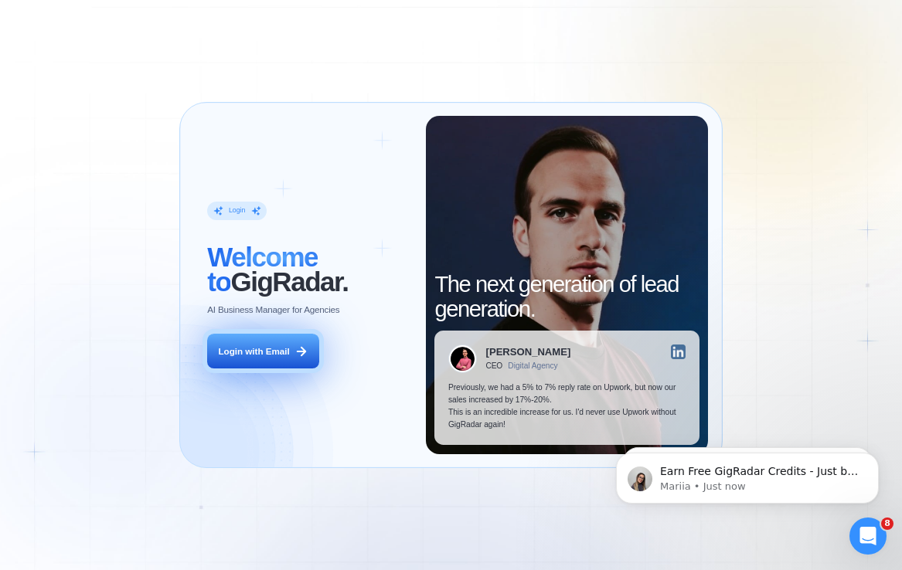
click at [272, 342] on button "Login with Email" at bounding box center [262, 351] width 111 height 35
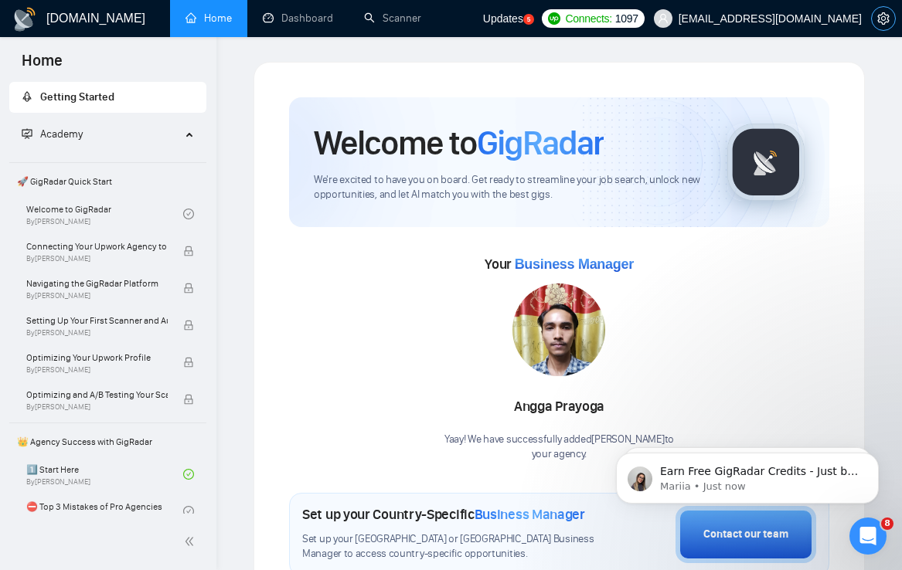
click at [891, 15] on span "setting" at bounding box center [882, 18] width 23 height 12
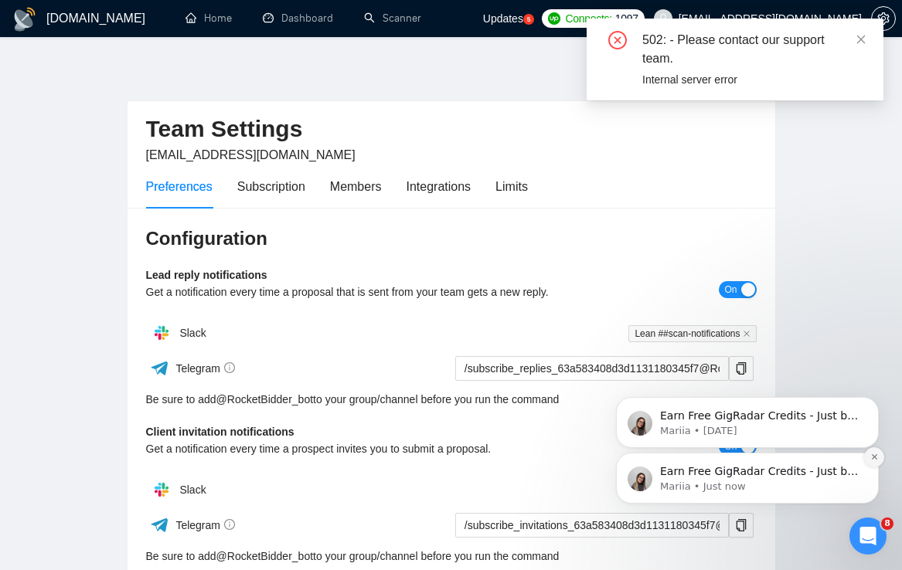
click at [875, 456] on icon "Dismiss notification" at bounding box center [874, 457] width 8 height 8
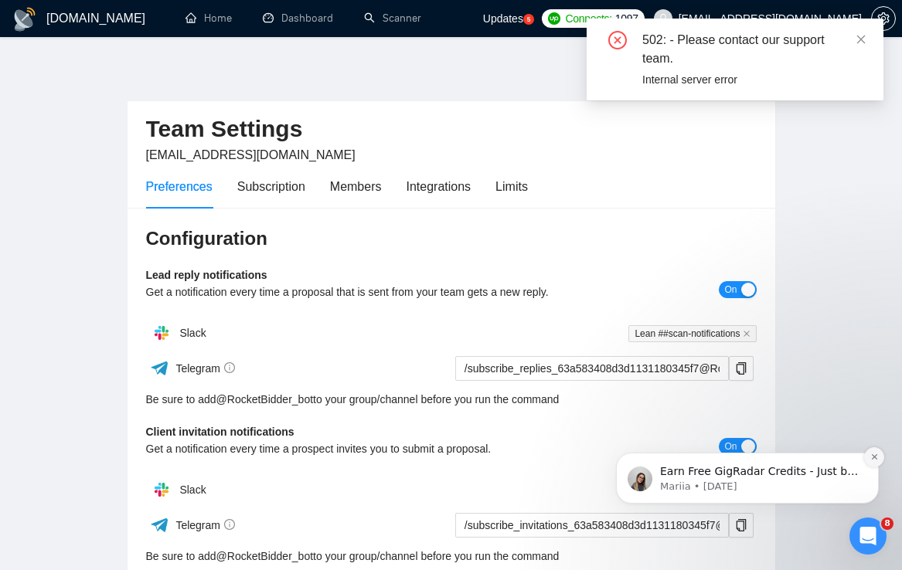
click at [875, 454] on icon "Dismiss notification" at bounding box center [874, 457] width 8 height 8
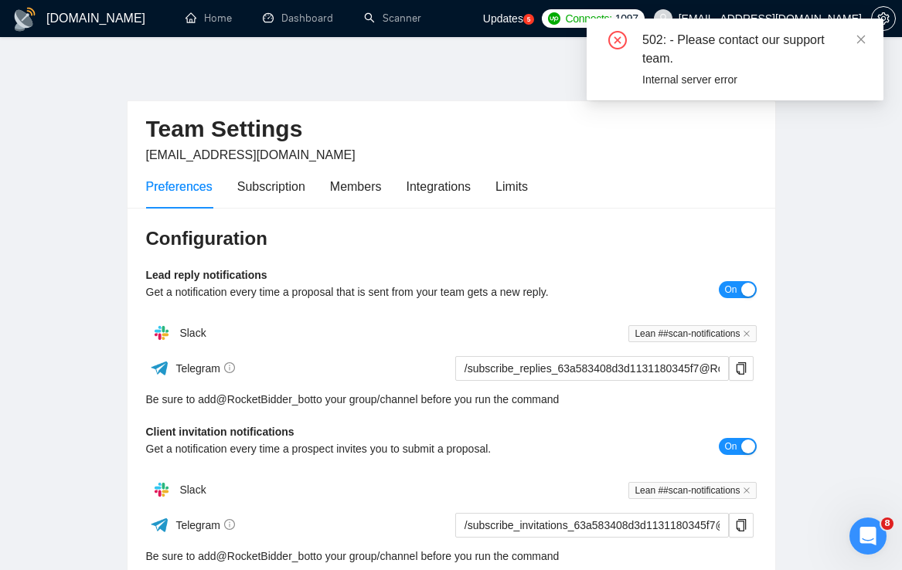
click at [868, 43] on div "502: - Please contact our support team. Internal server error" at bounding box center [734, 60] width 297 height 82
click at [860, 36] on icon "close" at bounding box center [860, 39] width 11 height 11
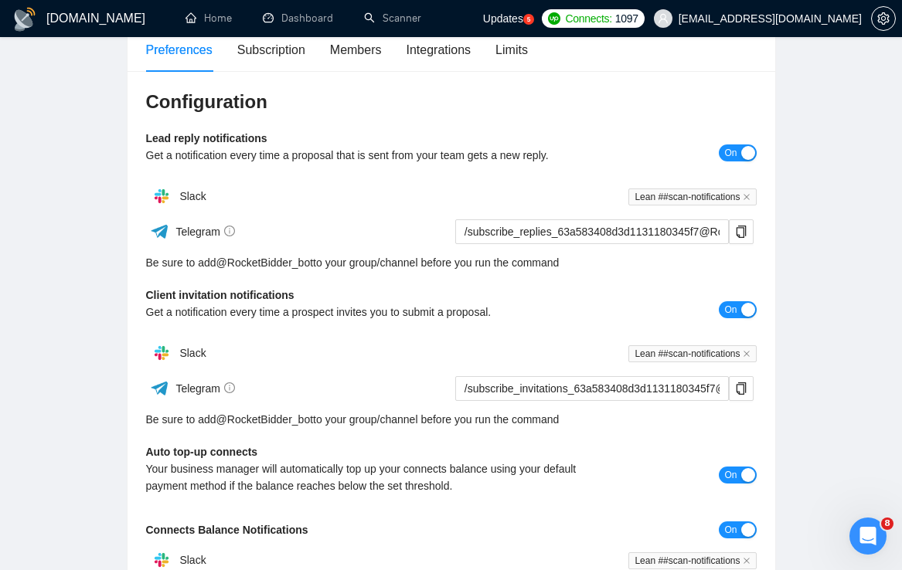
scroll to position [138, 0]
click at [266, 46] on div "Subscription" at bounding box center [271, 48] width 68 height 19
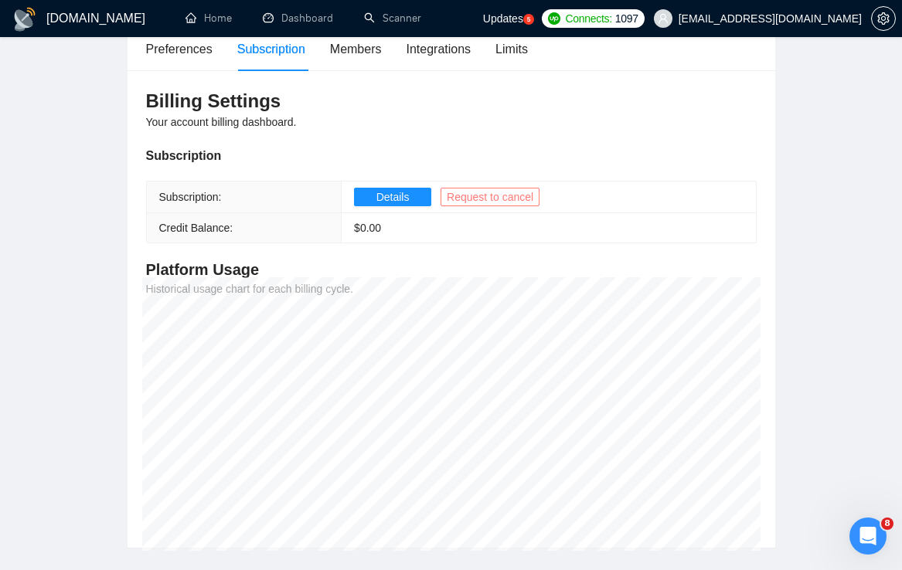
click at [495, 201] on span "Request to cancel" at bounding box center [490, 196] width 87 height 17
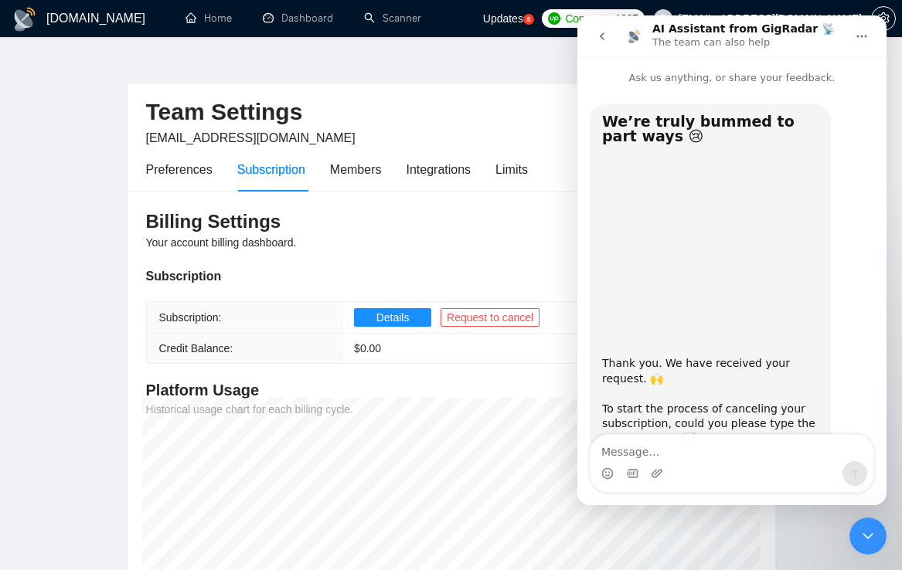
scroll to position [51, 0]
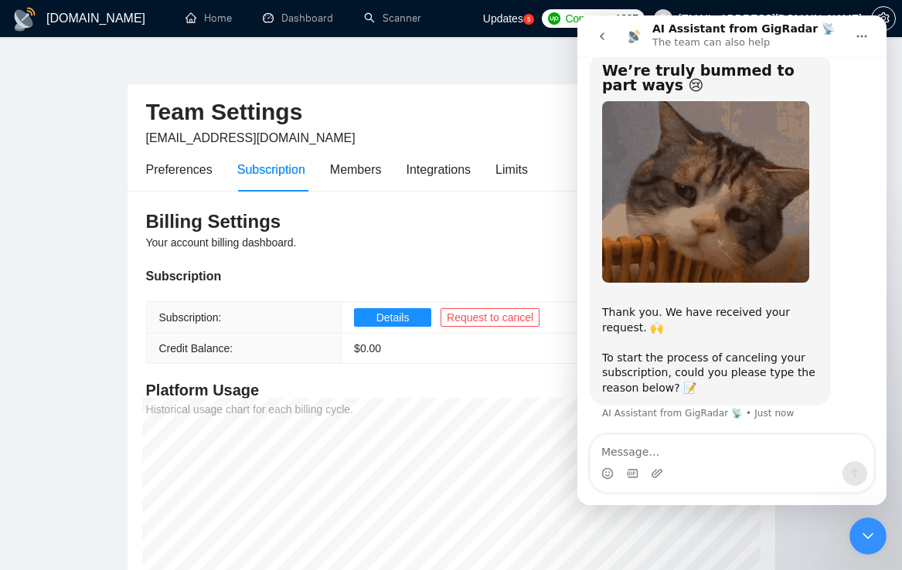
click at [706, 457] on textarea "Message…" at bounding box center [731, 448] width 283 height 26
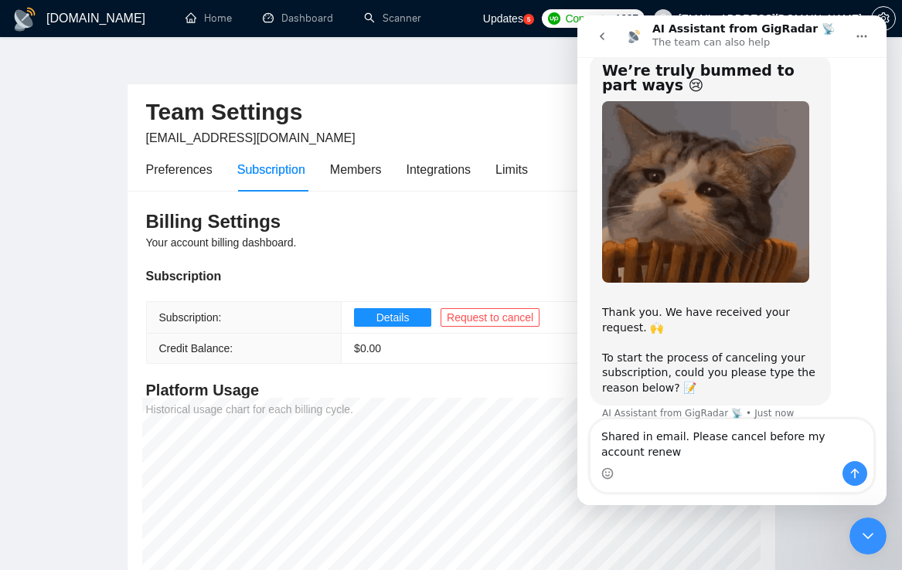
scroll to position [66, 0]
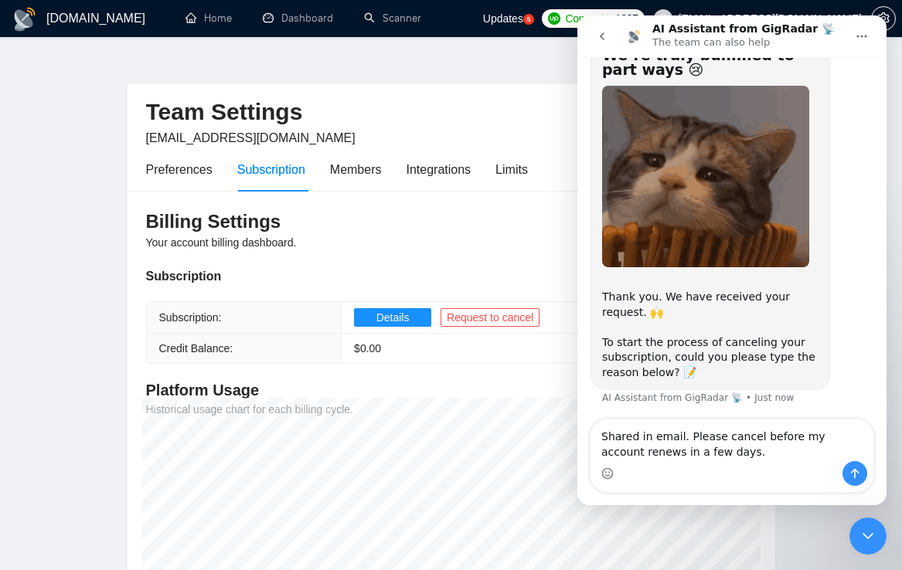
click at [678, 436] on textarea "Shared in email. Please cancel before my account renews in a few days." at bounding box center [731, 440] width 283 height 42
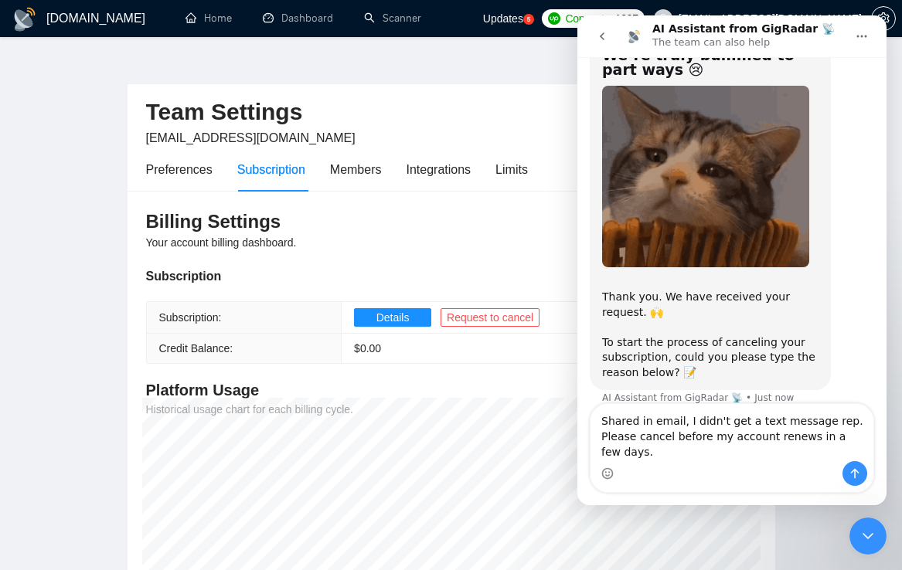
scroll to position [82, 0]
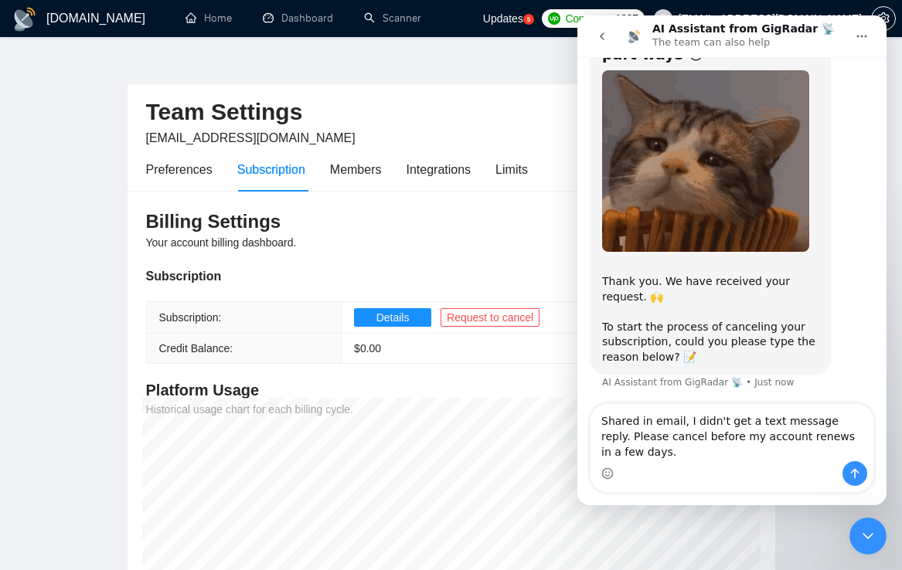
click at [681, 456] on textarea "Shared in email, I didn't get a text message reply. Please cancel before my acc…" at bounding box center [731, 432] width 283 height 57
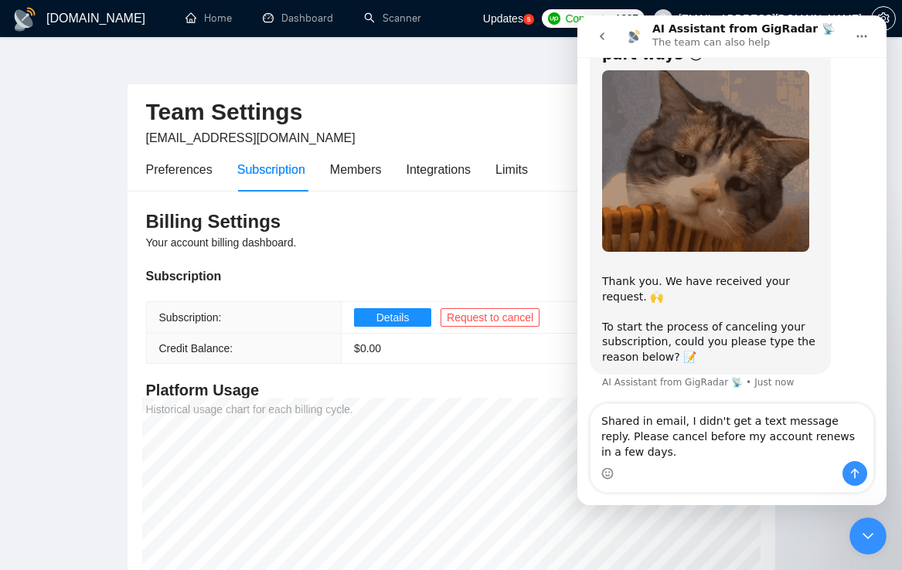
click at [756, 414] on textarea "Shared in email, I didn't get a text message reply. Please cancel before my acc…" at bounding box center [731, 432] width 283 height 57
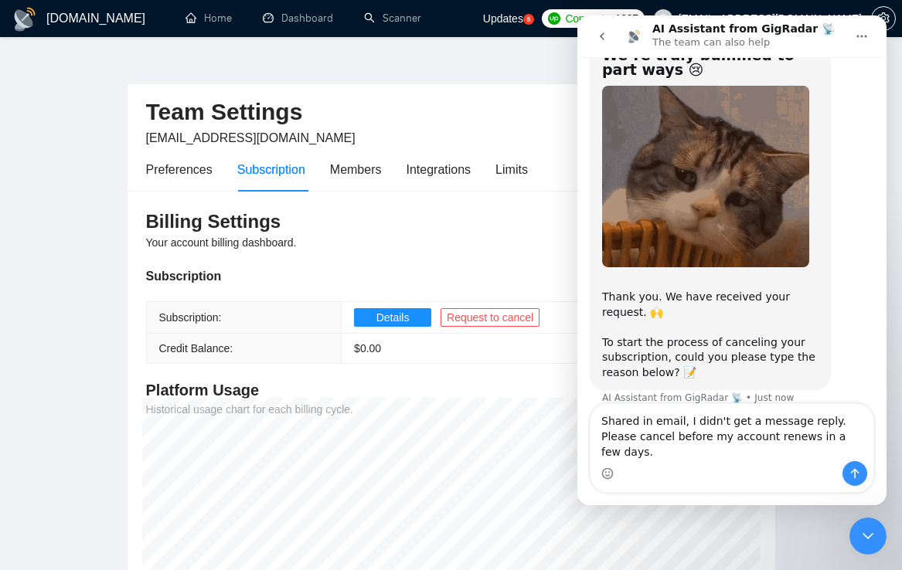
click at [607, 441] on textarea "Shared in email, I didn't get a message reply. Please cancel before my account …" at bounding box center [731, 432] width 283 height 57
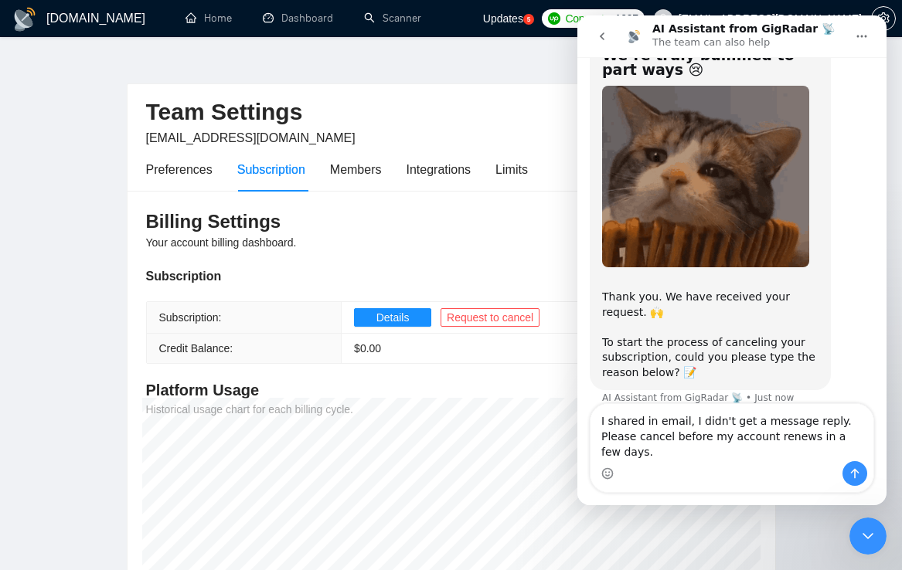
type textarea "I shared in email, I didn't get a message reply. Please cancel before my accoun…"
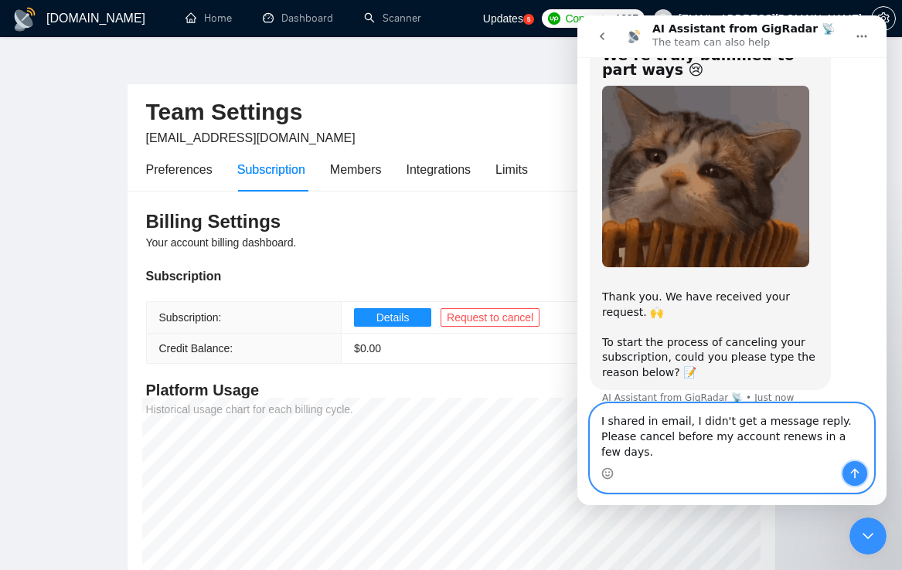
click at [854, 464] on button "Send a message…" at bounding box center [854, 473] width 25 height 25
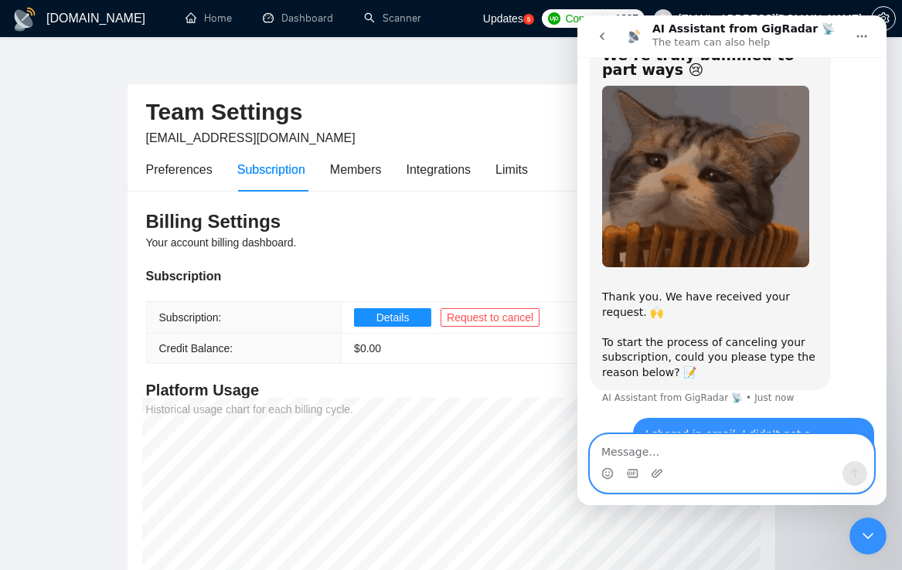
scroll to position [126, 0]
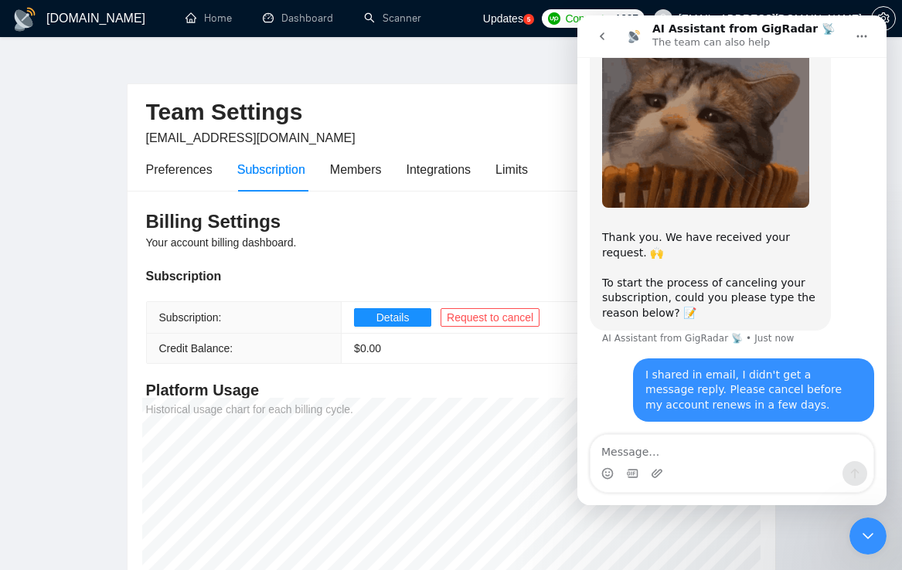
click at [612, 41] on button "go back" at bounding box center [601, 36] width 29 height 29
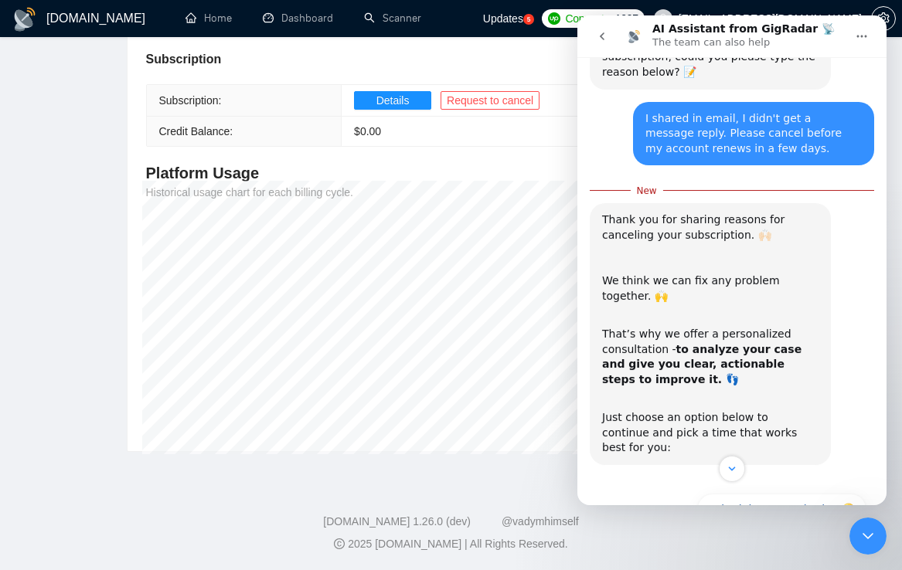
scroll to position [425, 0]
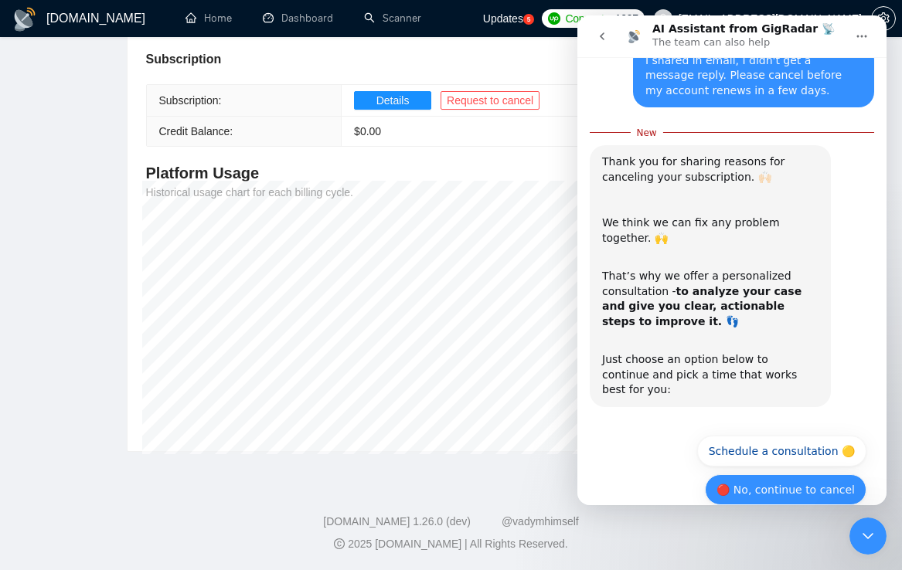
click at [761, 474] on button "🔴 No, continue to cancel" at bounding box center [785, 489] width 161 height 31
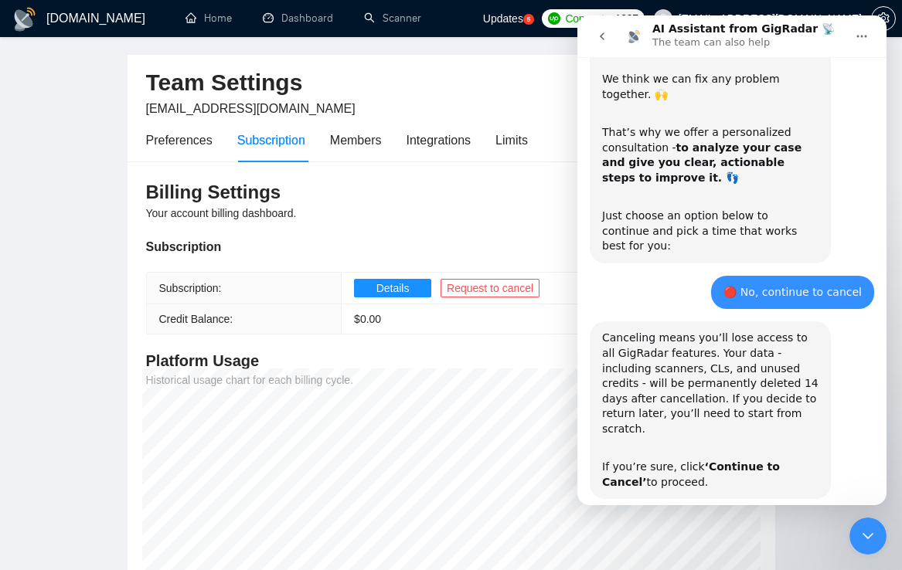
scroll to position [579, 0]
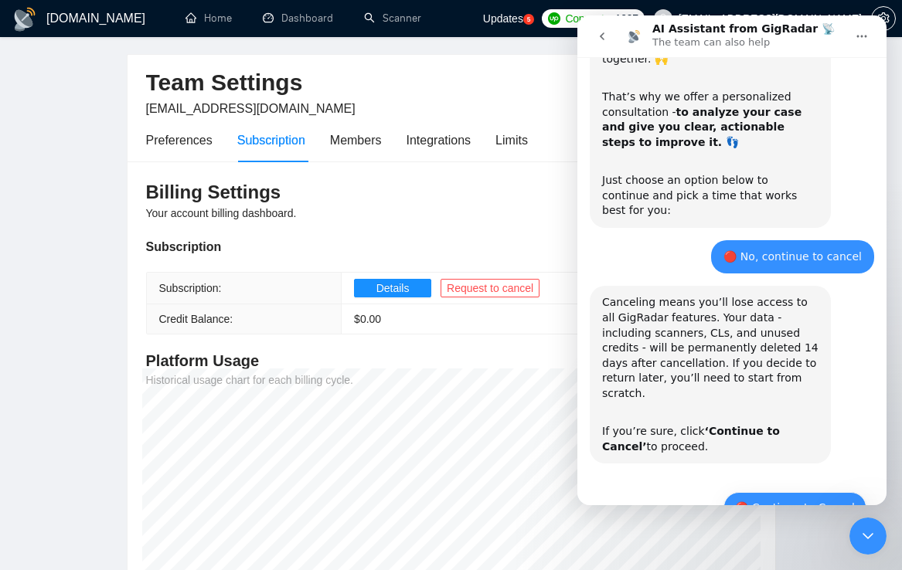
click at [753, 492] on button "🔴 Continue to Cancel" at bounding box center [794, 507] width 143 height 31
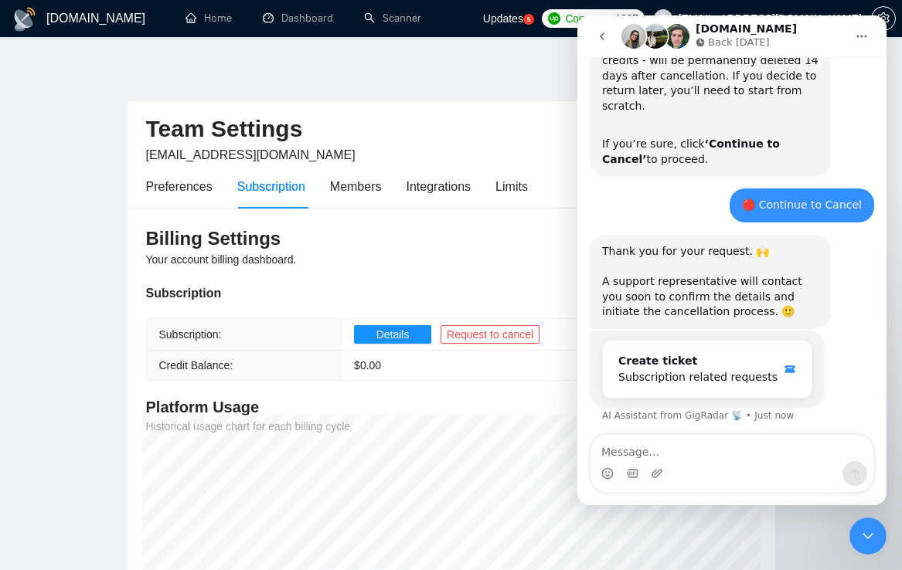
scroll to position [867, 0]
